Goal: Task Accomplishment & Management: Manage account settings

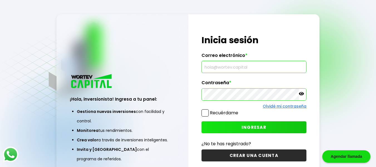
click at [227, 68] on input "text" at bounding box center [254, 67] width 100 height 12
type input "[EMAIL_ADDRESS][DOMAIN_NAME]"
click at [275, 123] on button "INGRESAR" at bounding box center [253, 127] width 105 height 12
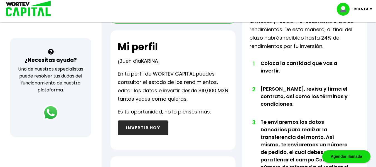
scroll to position [120, 0]
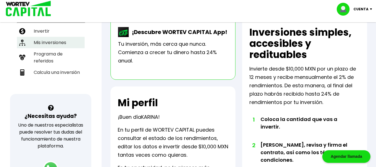
click at [49, 40] on li "Mis inversiones" at bounding box center [51, 42] width 68 height 11
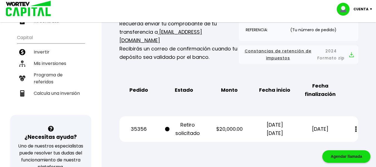
scroll to position [142, 0]
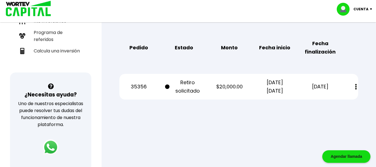
click at [357, 87] on button at bounding box center [356, 87] width 8 height 12
click at [218, 61] on div "Mis inversiones Como inversionista activo de WORTEV CAPITAL, apoyas el crecimie…" at bounding box center [238, 9] width 256 height 198
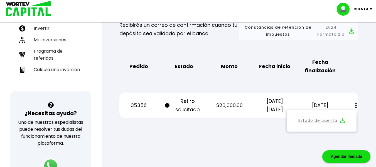
scroll to position [0, 0]
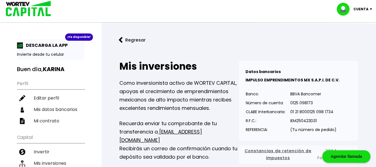
click at [371, 8] on img at bounding box center [372, 9] width 8 height 2
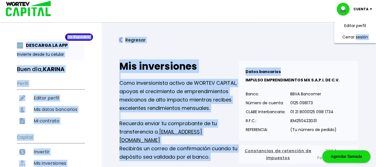
drag, startPoint x: 356, startPoint y: 36, endPoint x: 356, endPoint y: 59, distance: 23.4
click at [356, 59] on div "Mis inversiones Como inversionista activo de WORTEV CAPITAL, apoyas el crecimie…" at bounding box center [238, 151] width 256 height 198
